Goal: Transaction & Acquisition: Purchase product/service

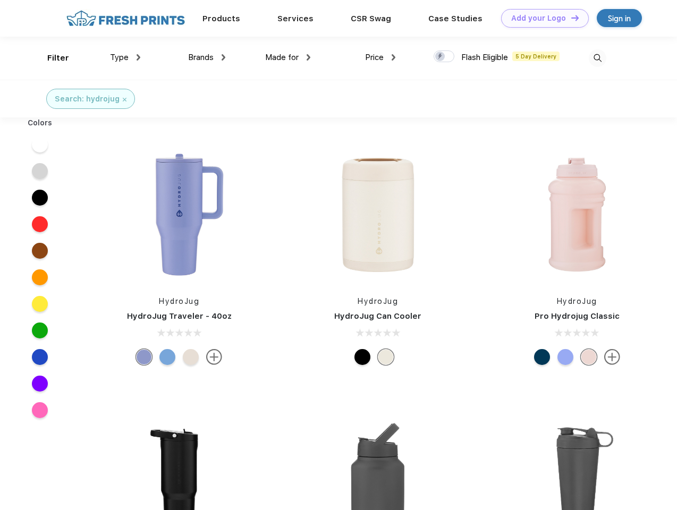
click at [541, 18] on link "Add your Logo Design Tool" at bounding box center [545, 18] width 88 height 19
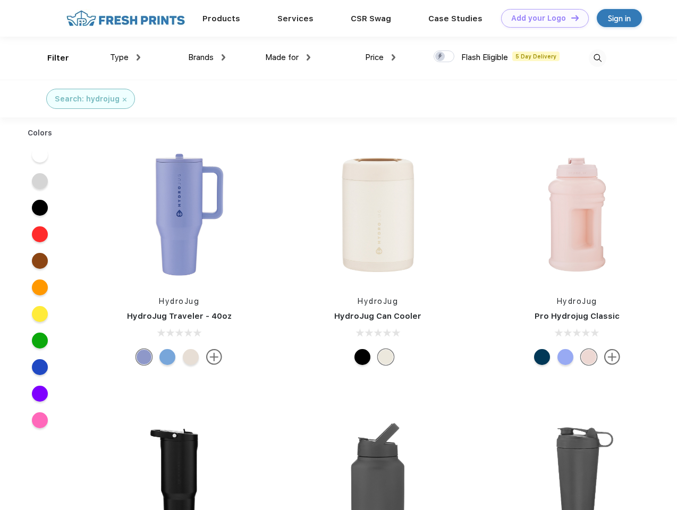
click at [0, 0] on div "Design Tool" at bounding box center [0, 0] width 0 height 0
click at [570, 18] on link "Add your Logo Design Tool" at bounding box center [545, 18] width 88 height 19
click at [51, 58] on div "Filter" at bounding box center [58, 58] width 22 height 12
click at [125, 57] on span "Type" at bounding box center [119, 58] width 19 height 10
click at [207, 57] on span "Brands" at bounding box center [200, 58] width 25 height 10
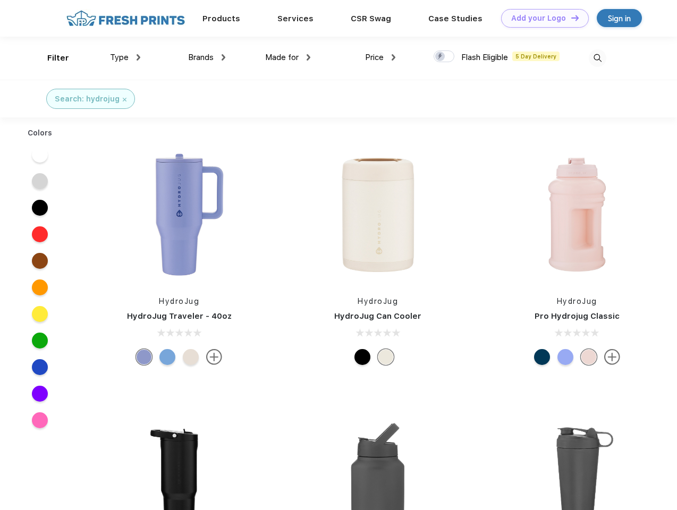
click at [288, 57] on span "Made for" at bounding box center [281, 58] width 33 height 10
click at [380, 57] on span "Price" at bounding box center [374, 58] width 19 height 10
click at [444, 57] on div at bounding box center [443, 56] width 21 height 12
click at [440, 57] on input "checkbox" at bounding box center [436, 53] width 7 height 7
click at [597, 58] on img at bounding box center [598, 58] width 18 height 18
